Goal: Check status: Check status

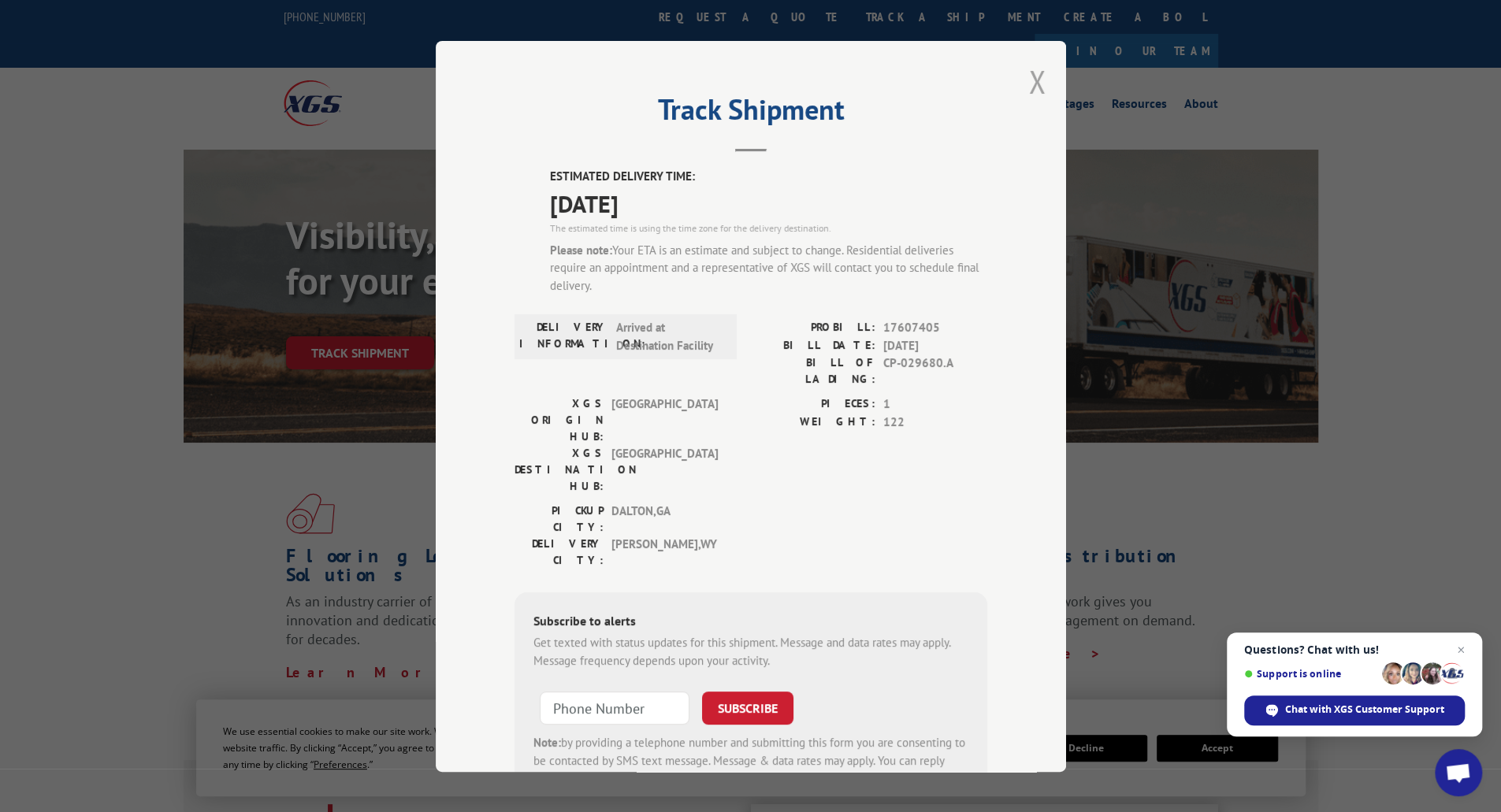
click at [1031, 80] on button "Close modal" at bounding box center [1038, 81] width 18 height 42
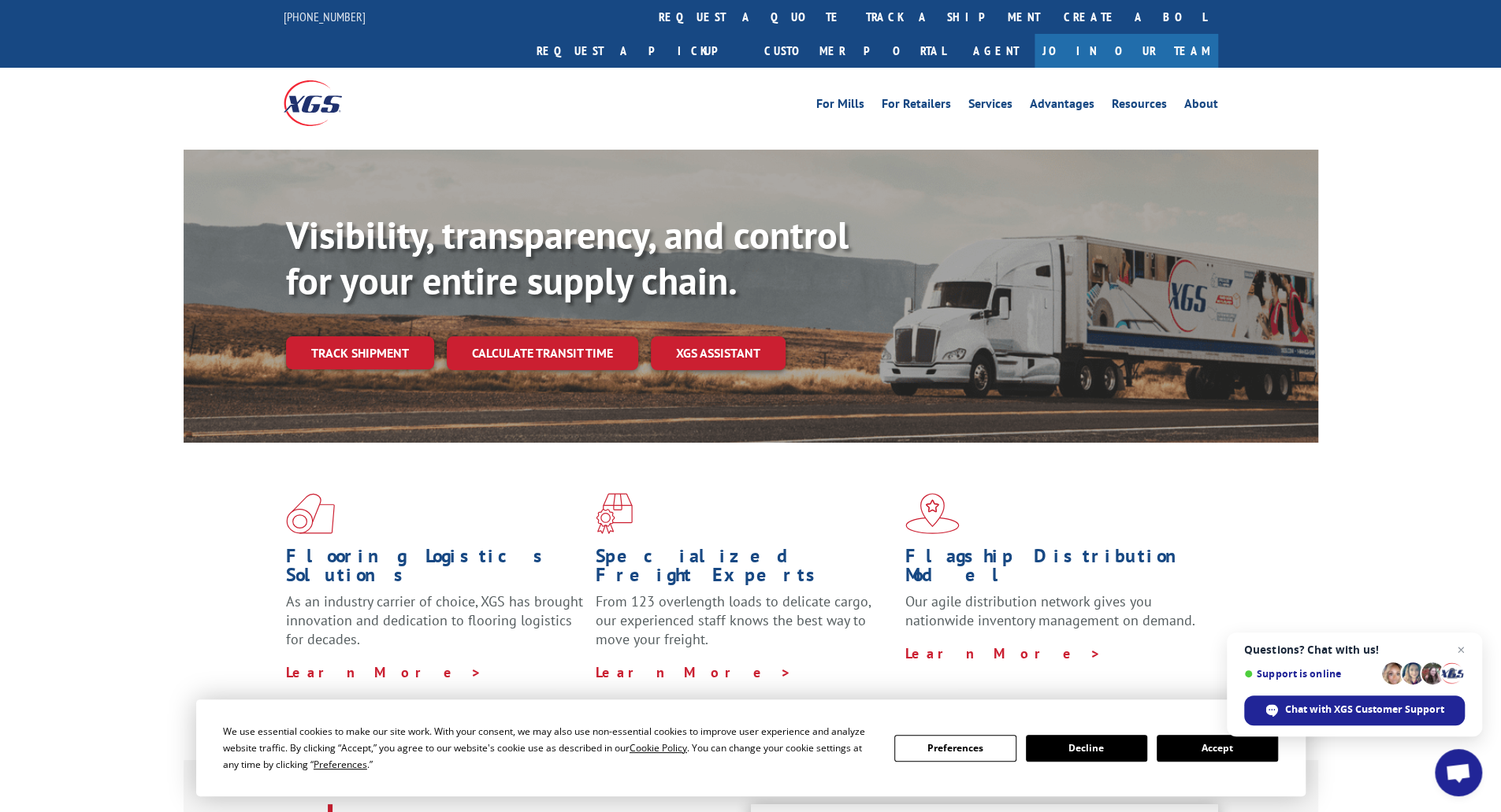
click at [298, 81] on img at bounding box center [313, 103] width 58 height 45
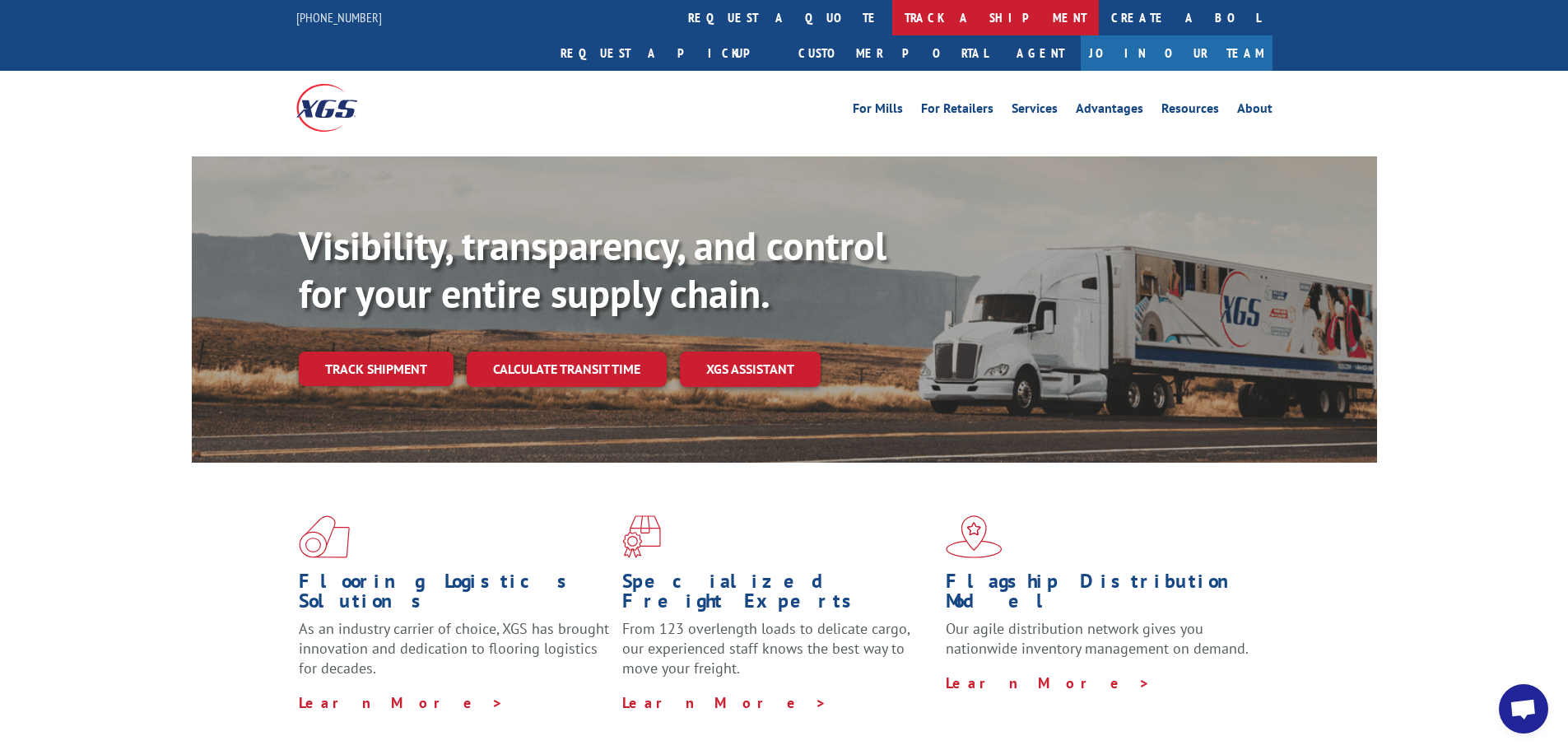
click at [892, 16] on link "track a shipment" at bounding box center [995, 17] width 207 height 35
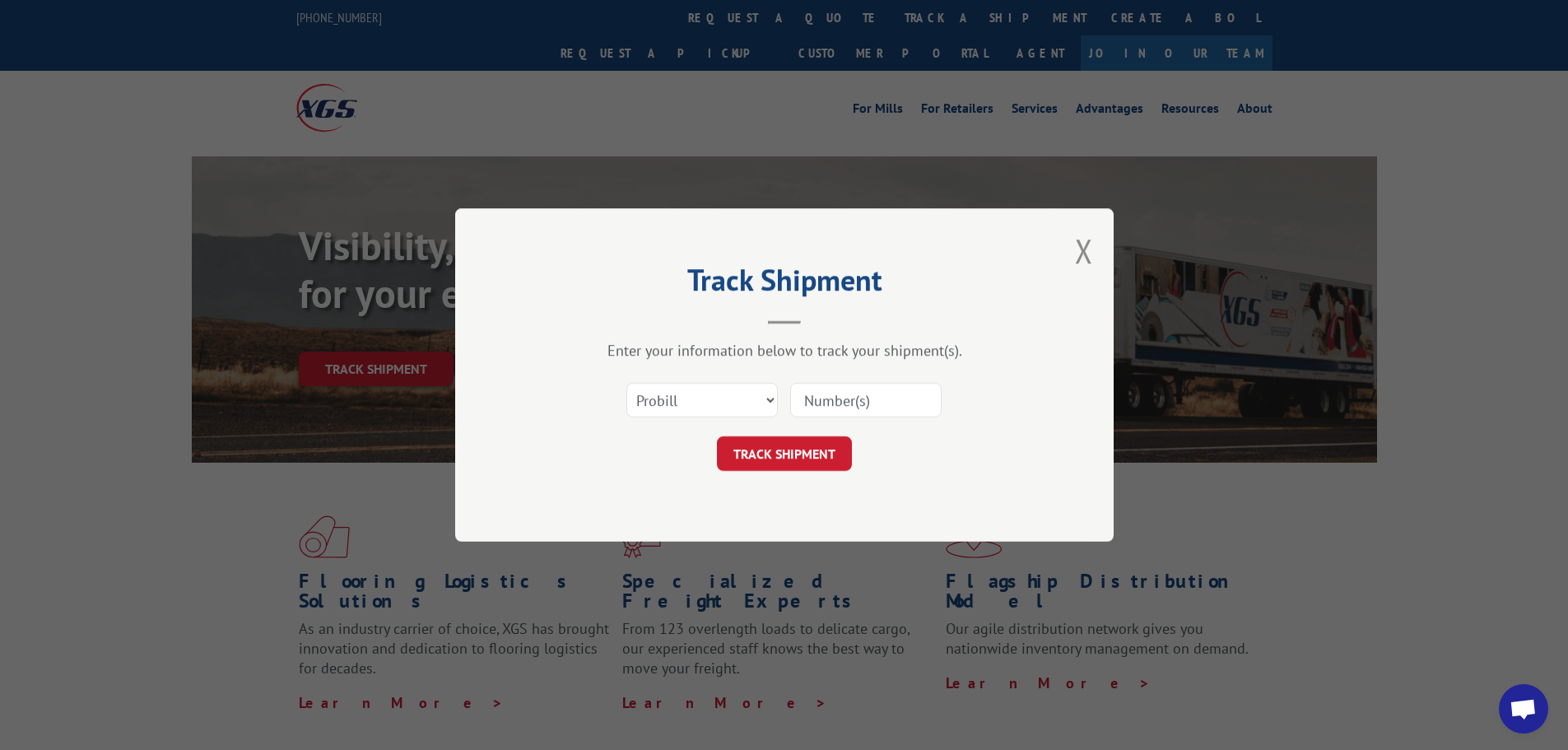
click at [831, 408] on input at bounding box center [866, 401] width 151 height 35
paste input "17607405"
type input "17607405"
click at [782, 460] on button "TRACK SHIPMENT" at bounding box center [784, 454] width 135 height 35
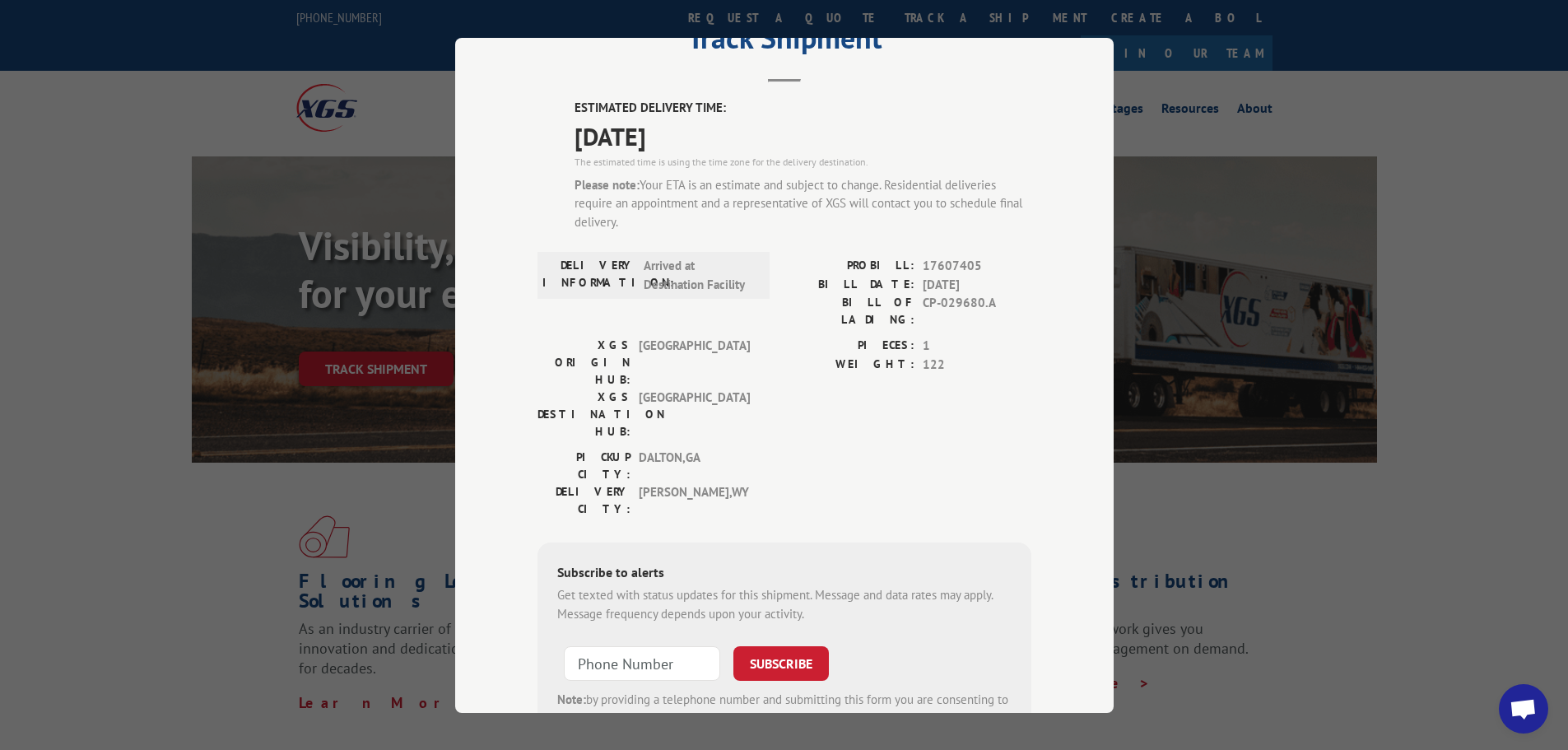
scroll to position [142, 0]
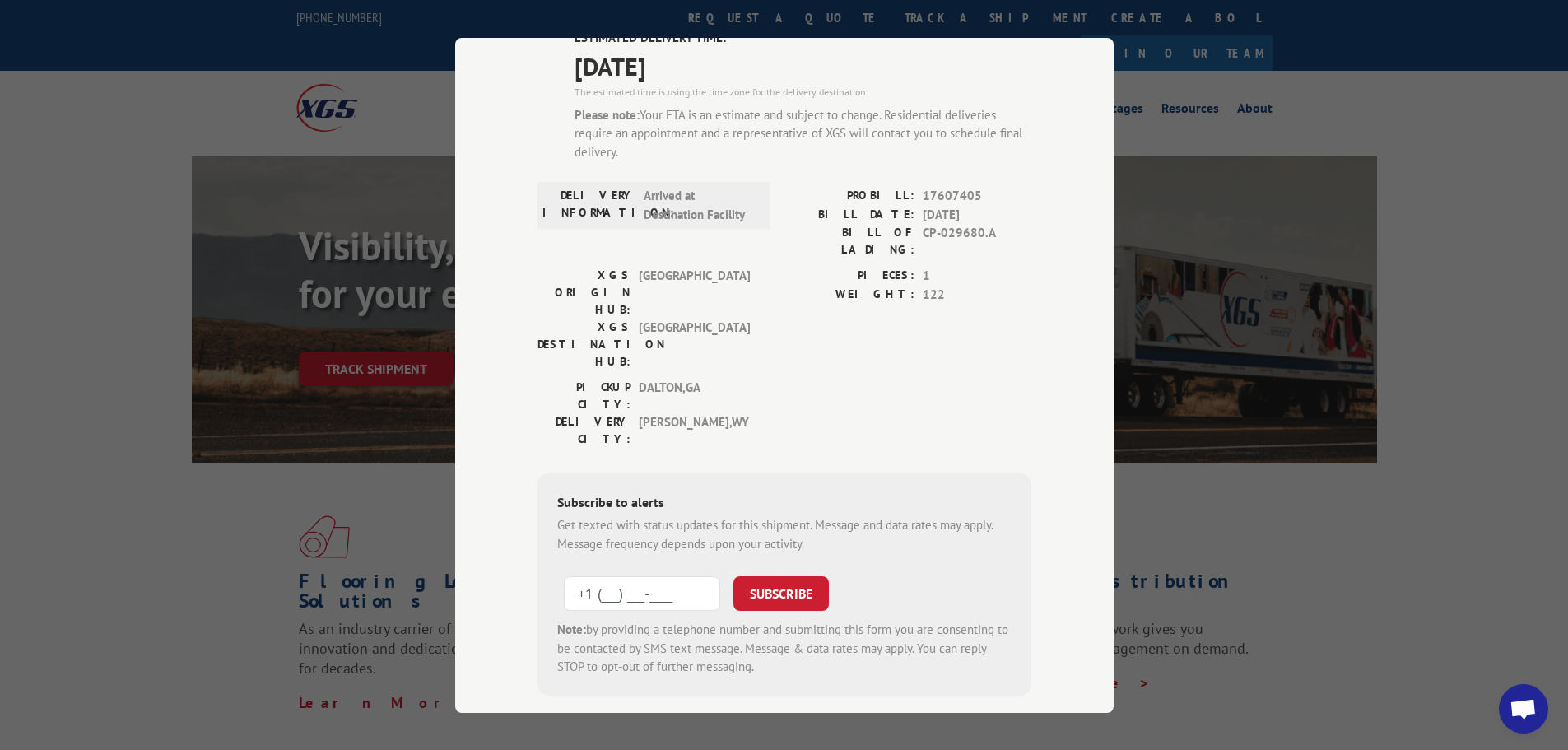
click at [624, 576] on input "+1 (___) ___-____" at bounding box center [641, 594] width 156 height 35
type input "[PHONE_NUMBER]"
click at [733, 576] on button "SUBSCRIBE" at bounding box center [781, 594] width 95 height 35
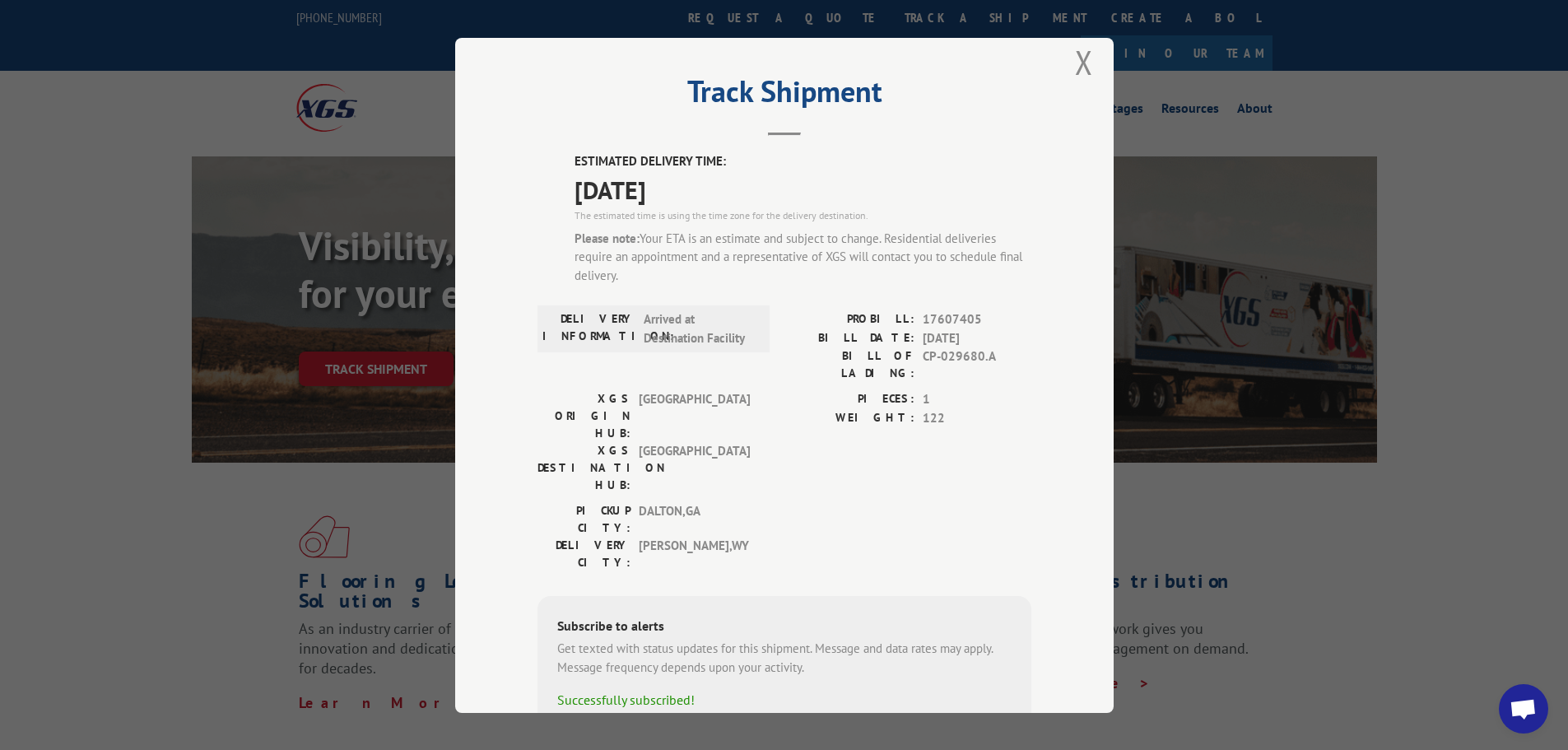
scroll to position [0, 0]
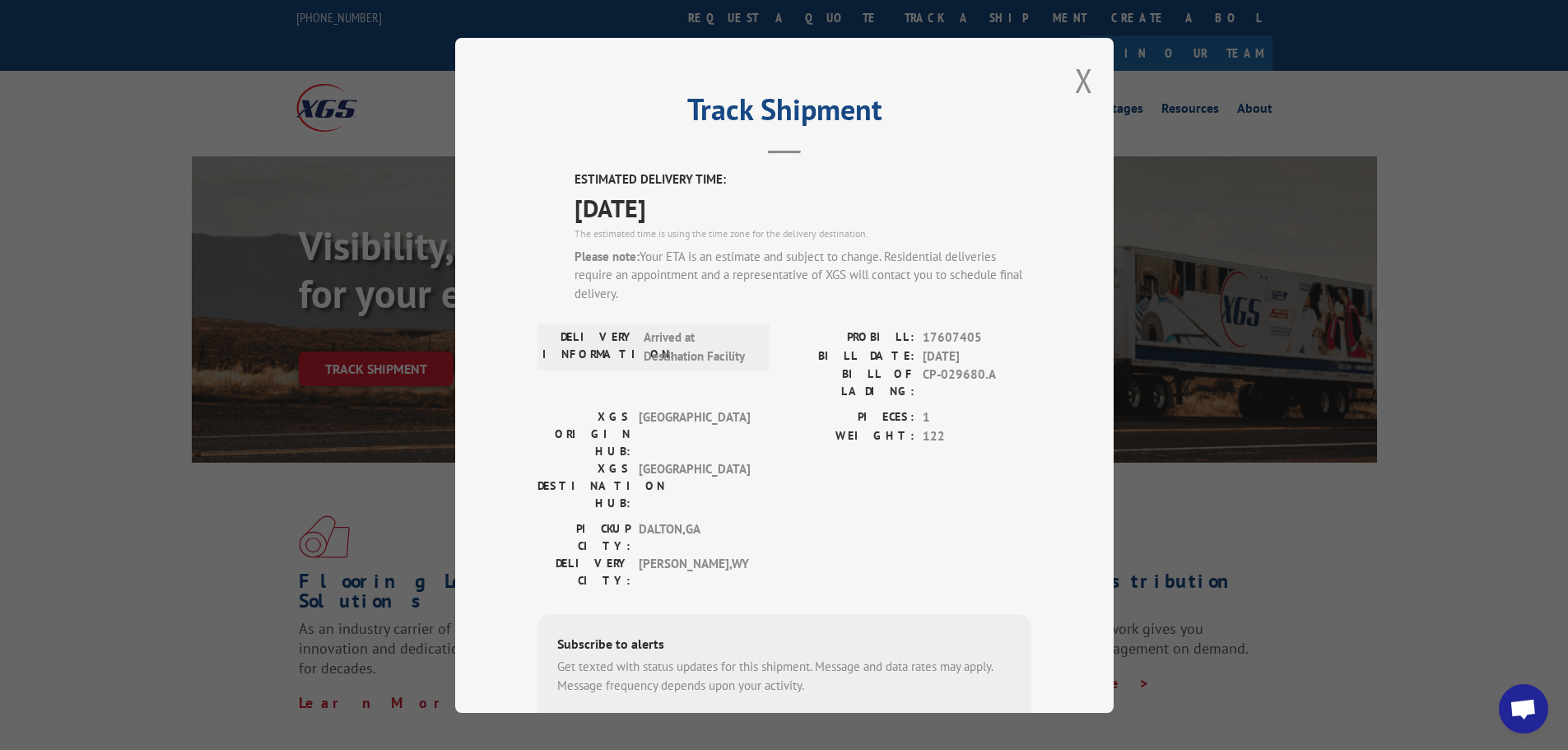
click at [1321, 488] on div "Track Shipment ESTIMATED DELIVERY TIME: 09/17/2025 The estimated time is using …" at bounding box center [784, 375] width 1568 height 750
click at [1075, 74] on button "Close modal" at bounding box center [1084, 80] width 18 height 44
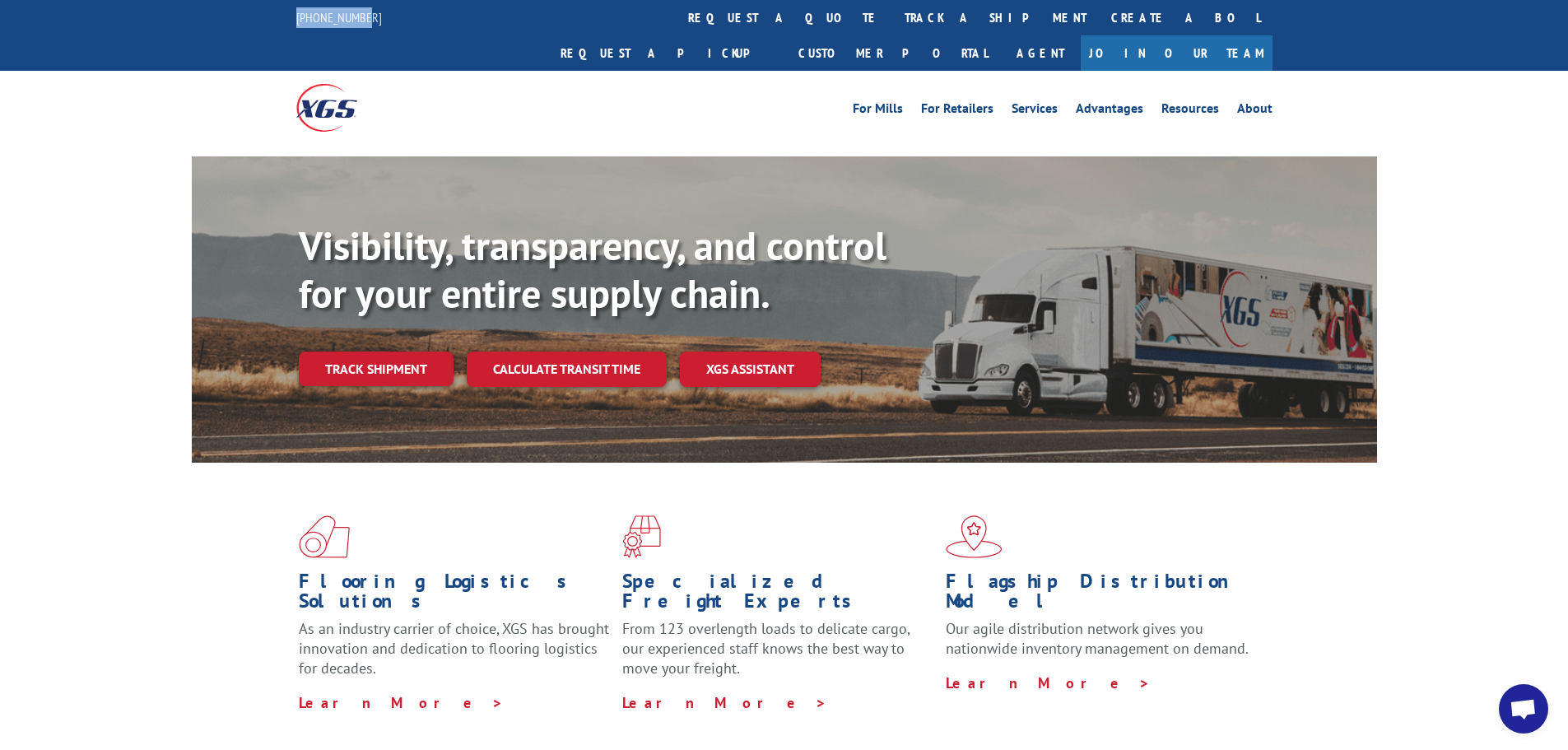
drag, startPoint x: 391, startPoint y: 22, endPoint x: 254, endPoint y: 26, distance: 137.1
click at [254, 26] on div "844-947-7447 request a quote track a shipment Create a BOL Request a pickup Cus…" at bounding box center [784, 35] width 1568 height 71
click at [892, 24] on link "track a shipment" at bounding box center [995, 17] width 207 height 35
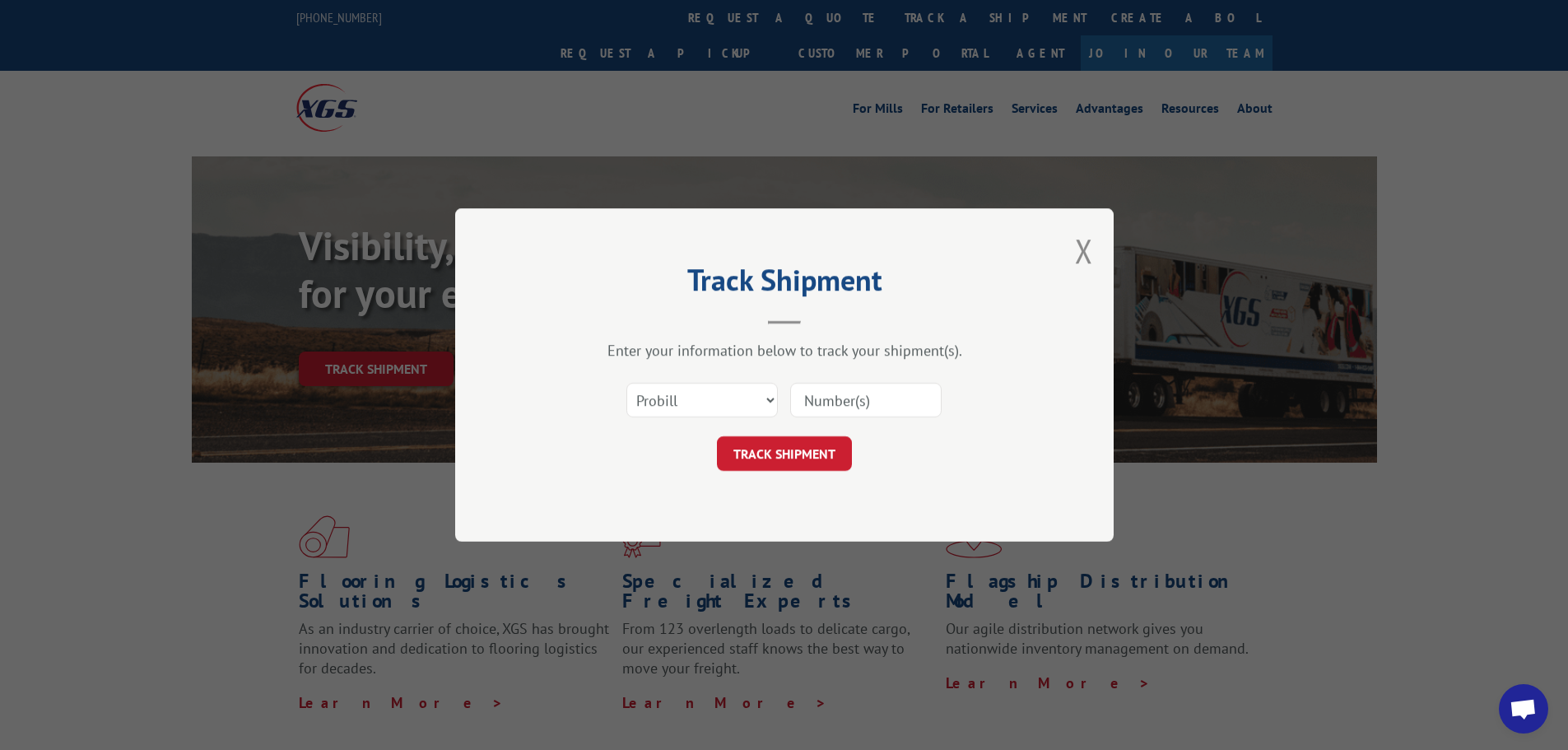
click at [840, 411] on input at bounding box center [866, 401] width 151 height 35
paste input "17607405"
type input "17607405"
click at [806, 439] on button "TRACK SHIPMENT" at bounding box center [784, 454] width 135 height 35
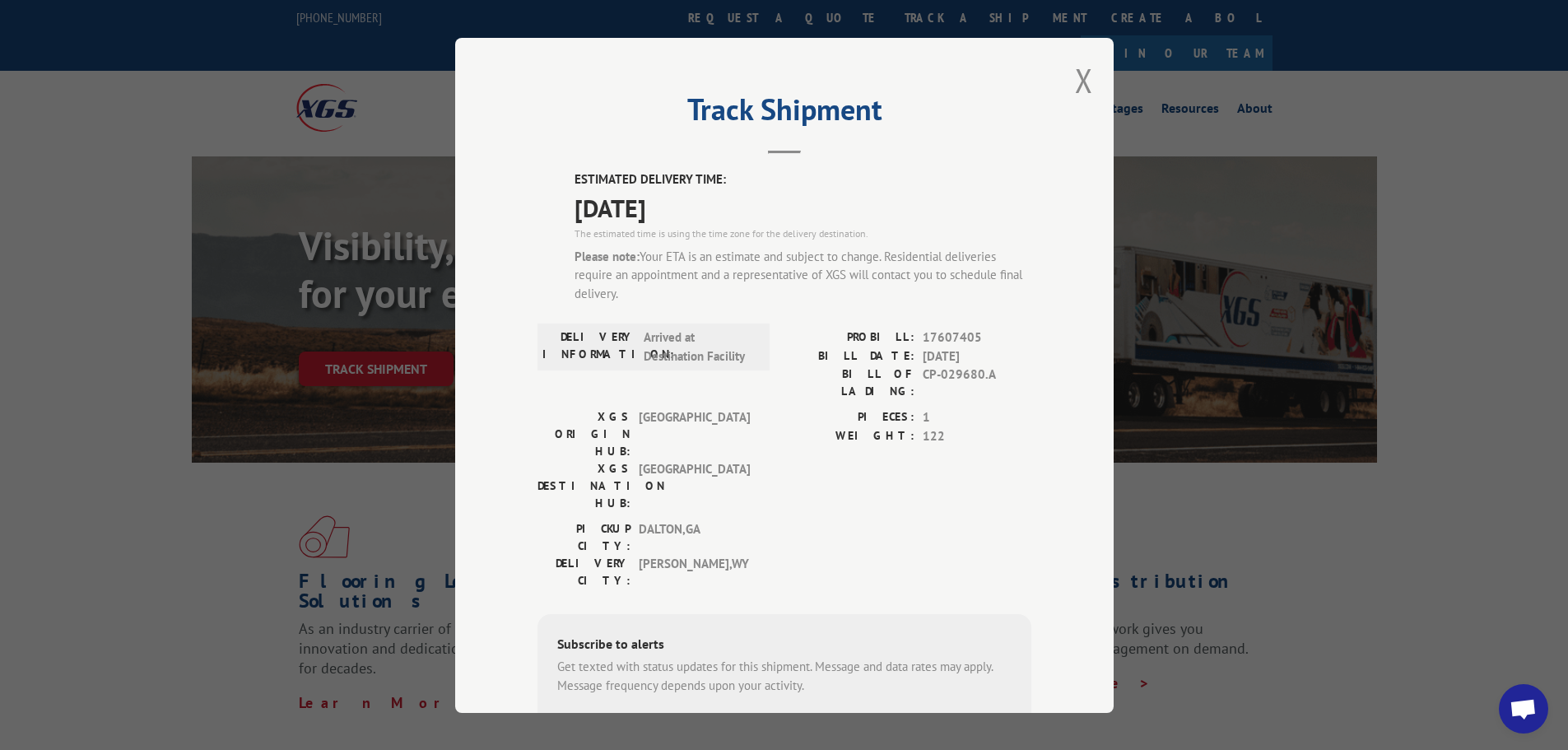
click at [661, 346] on span "Arrived at Destination Facility" at bounding box center [699, 347] width 112 height 37
click at [717, 222] on span "[DATE]" at bounding box center [802, 207] width 457 height 37
click at [717, 221] on span "[DATE]" at bounding box center [802, 207] width 457 height 37
click at [676, 189] on span "[DATE]" at bounding box center [802, 207] width 457 height 37
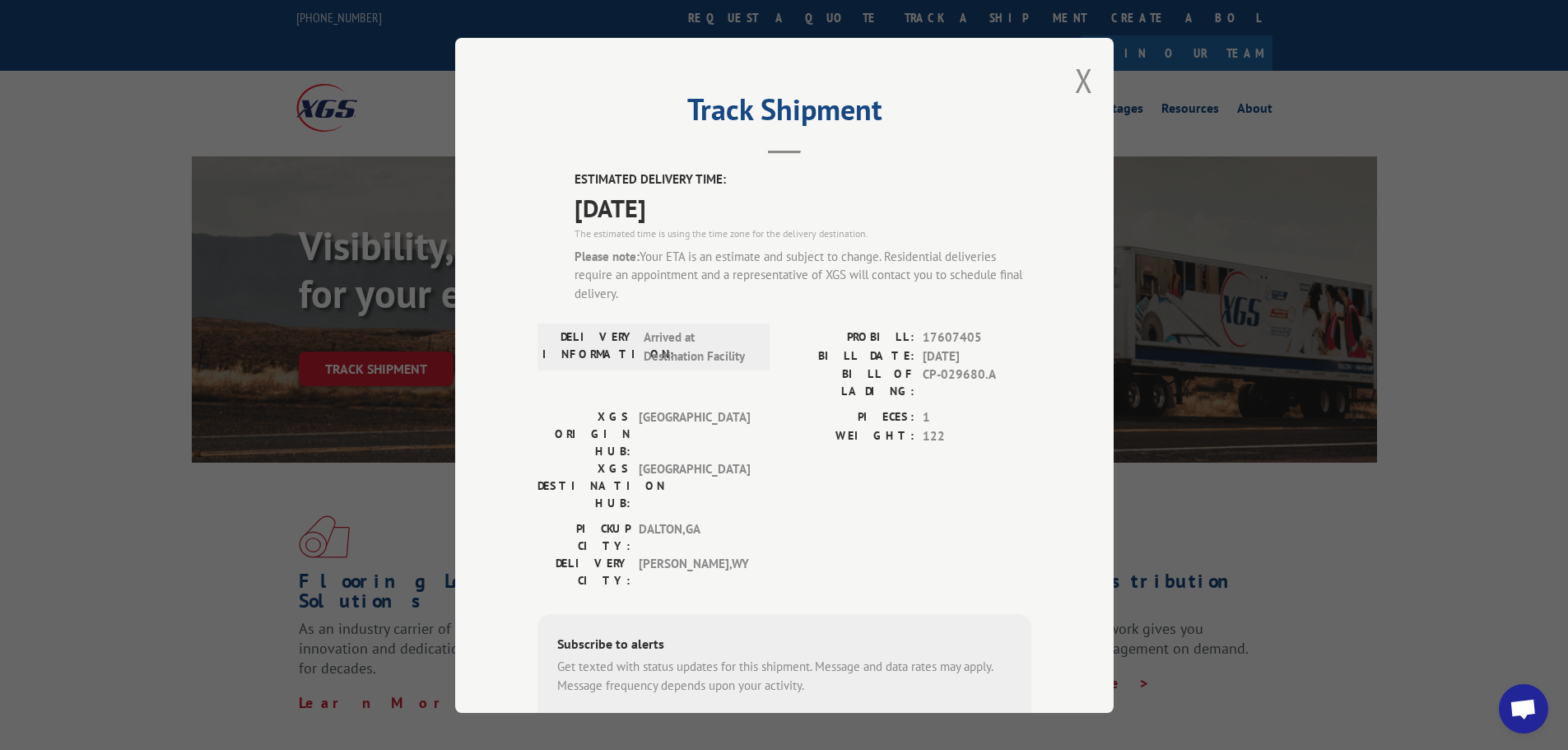
click at [676, 189] on span "[DATE]" at bounding box center [802, 207] width 457 height 37
click at [729, 181] on label "ESTIMATED DELIVERY TIME:" at bounding box center [802, 180] width 457 height 19
